Goal: Transaction & Acquisition: Purchase product/service

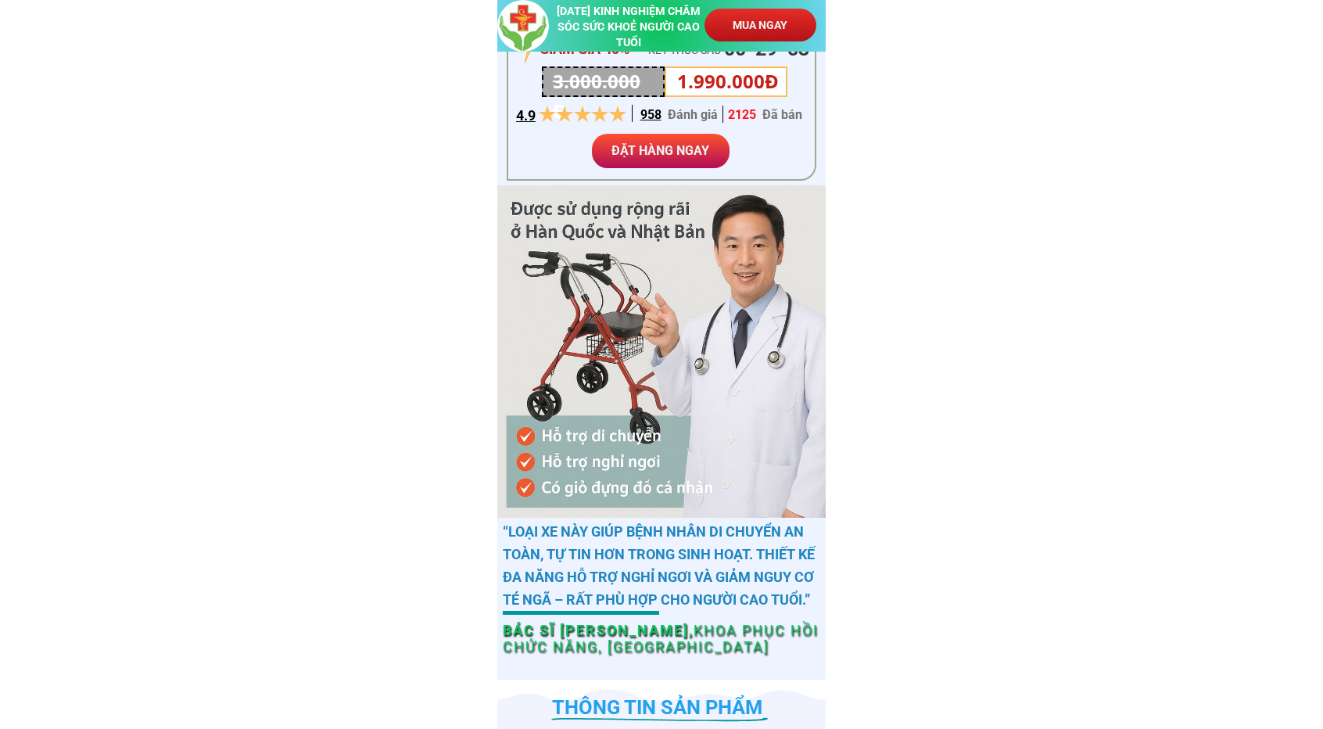
scroll to position [469, 0]
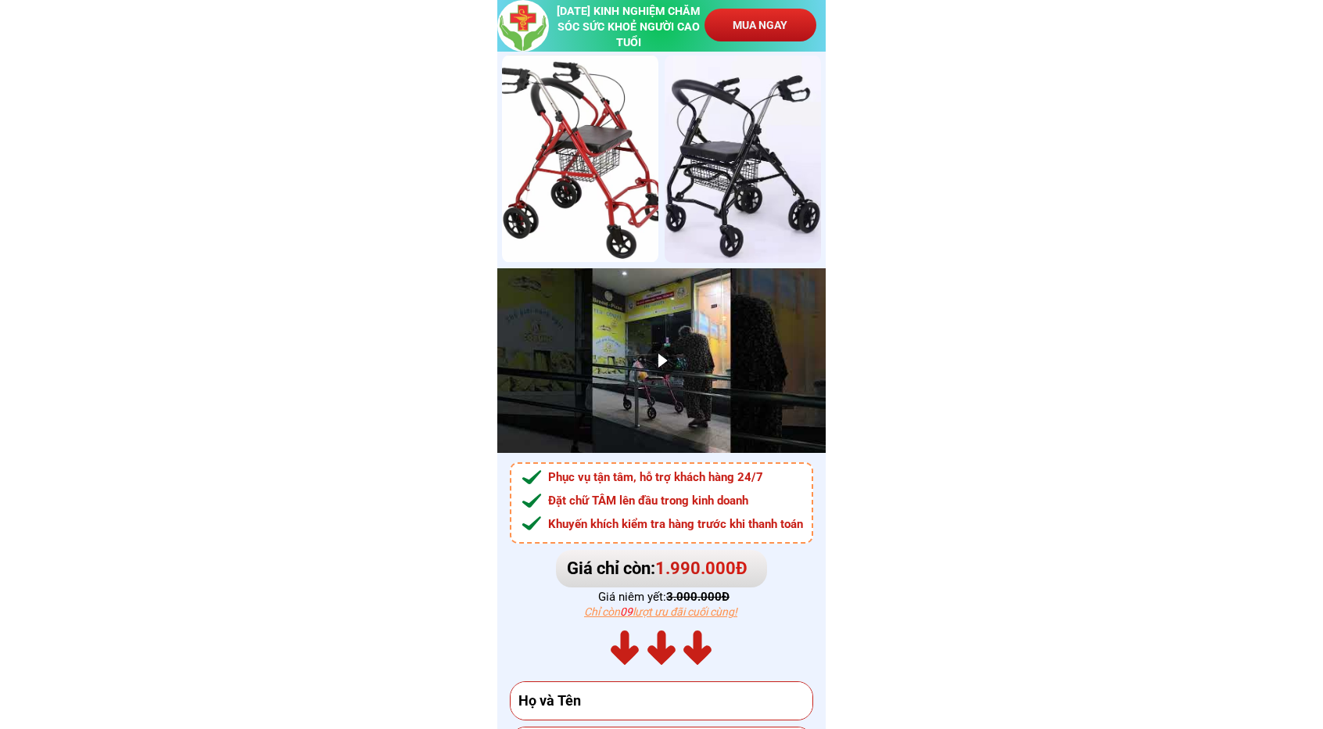
scroll to position [10084, 0]
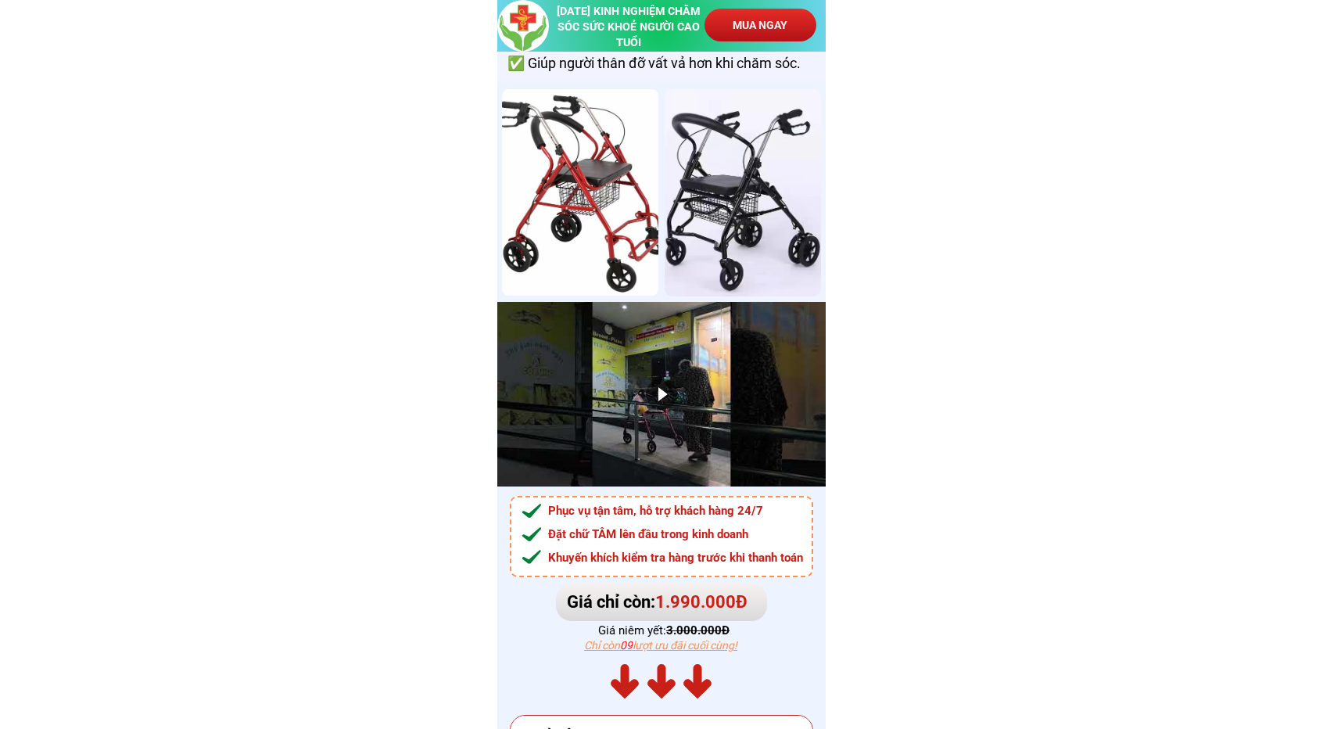
drag, startPoint x: 568, startPoint y: 159, endPoint x: 885, endPoint y: 288, distance: 342.9
drag, startPoint x: 1019, startPoint y: 345, endPoint x: 463, endPoint y: 130, distance: 595.9
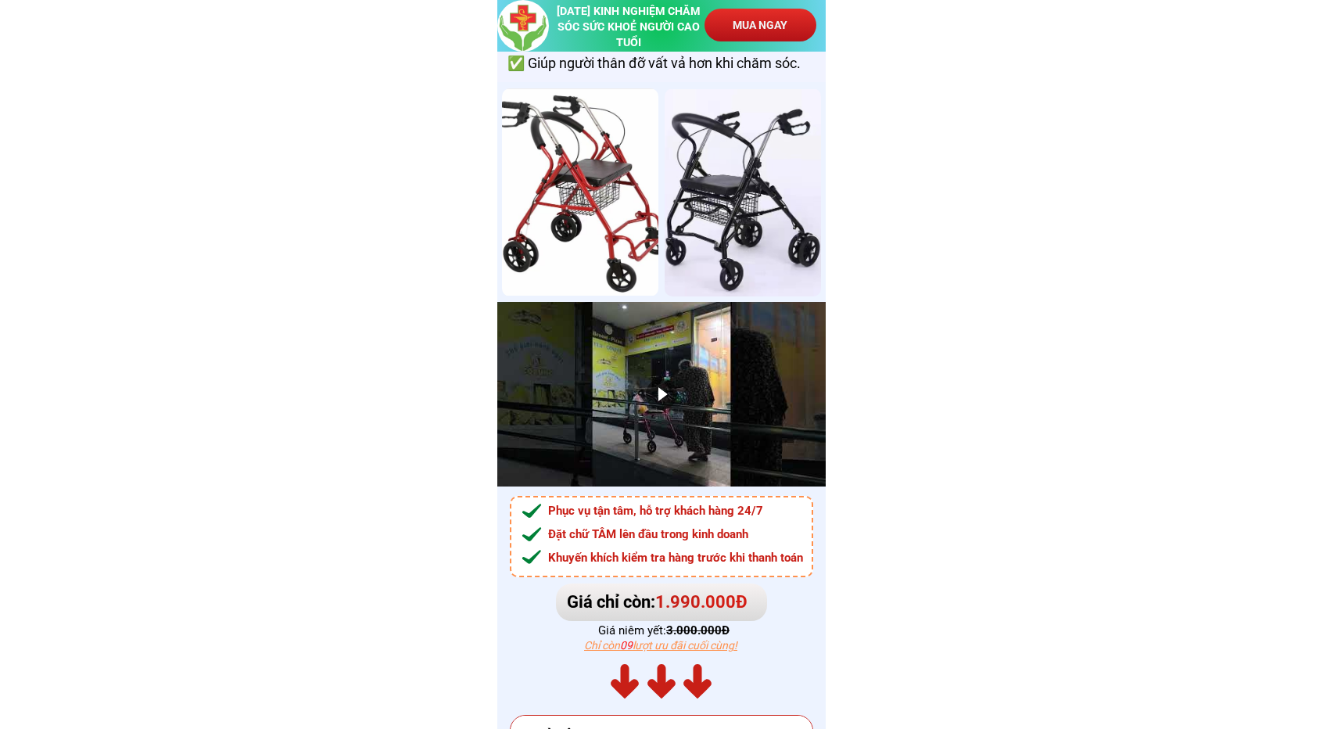
drag, startPoint x: 472, startPoint y: 56, endPoint x: 857, endPoint y: 262, distance: 436.5
drag, startPoint x: 913, startPoint y: 271, endPoint x: 463, endPoint y: 159, distance: 464.1
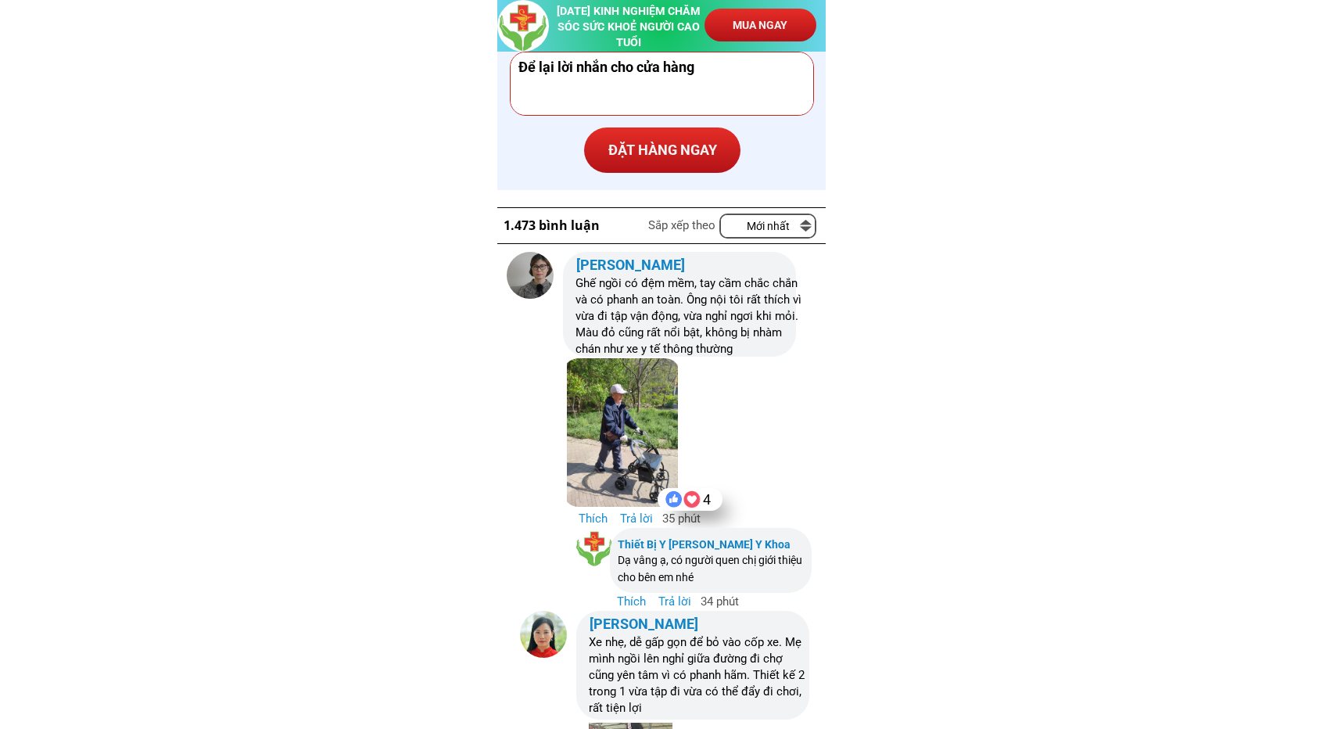
scroll to position [11022, 0]
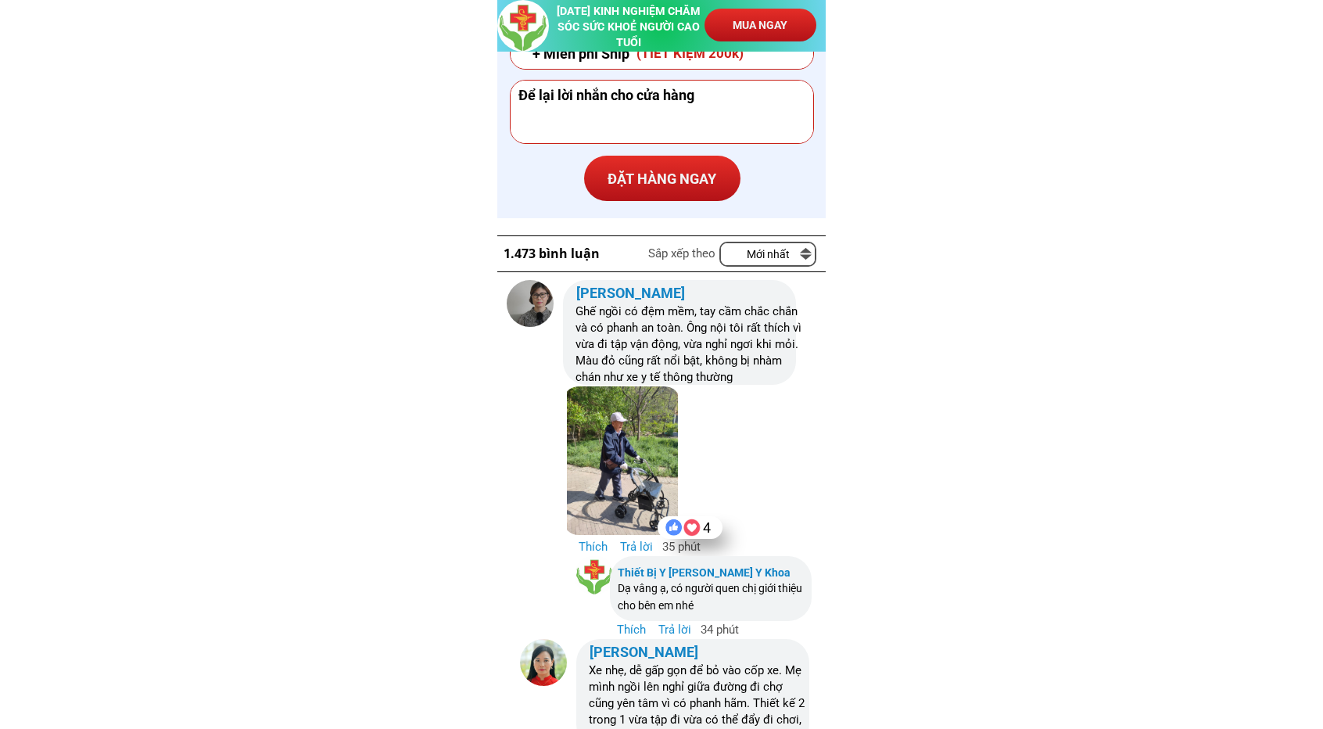
click at [625, 467] on div at bounding box center [621, 460] width 117 height 148
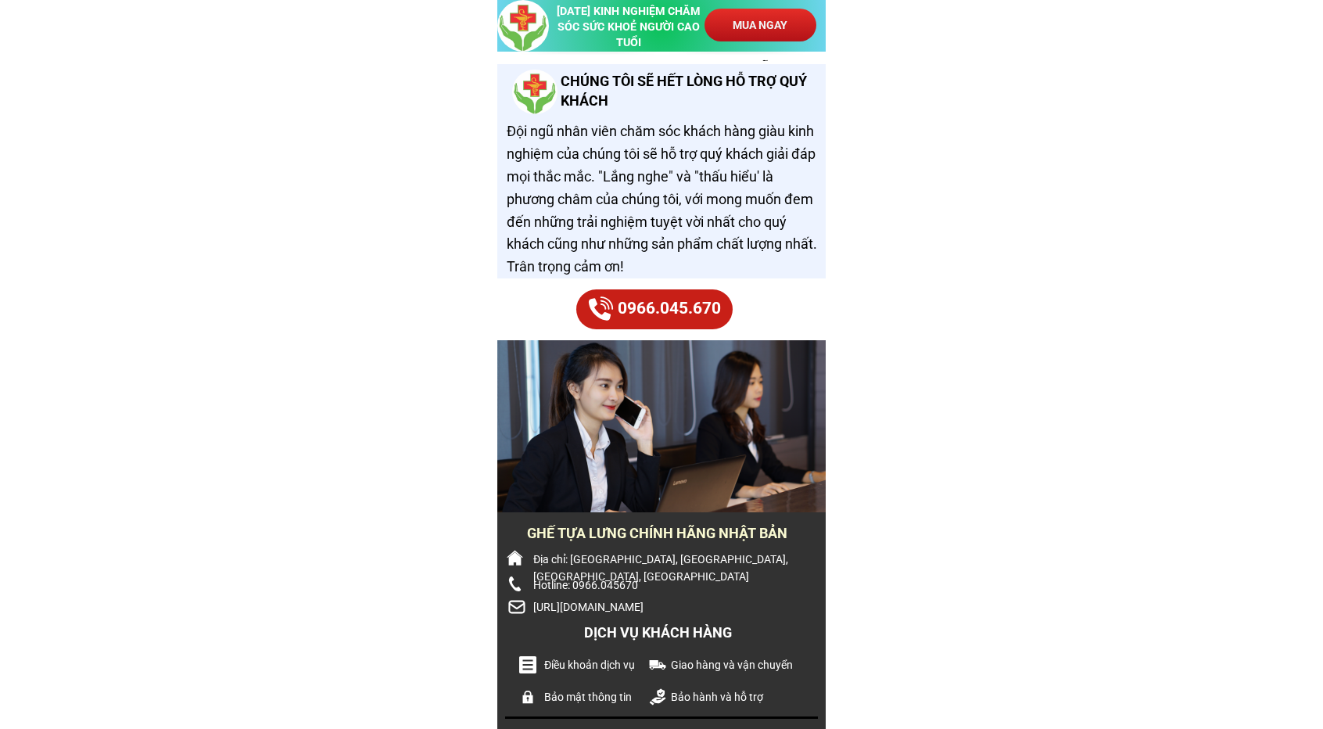
scroll to position [12805, 0]
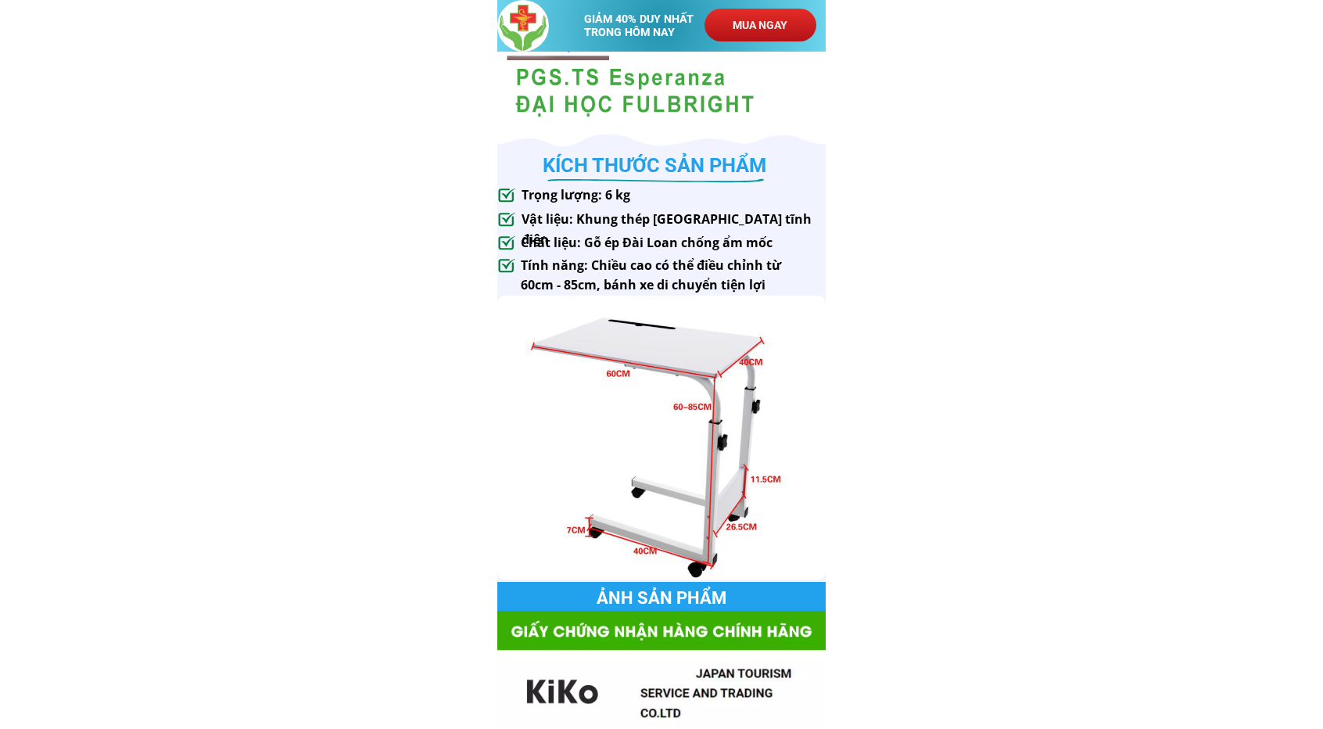
scroll to position [1094, 0]
